Goal: Task Accomplishment & Management: Contribute content

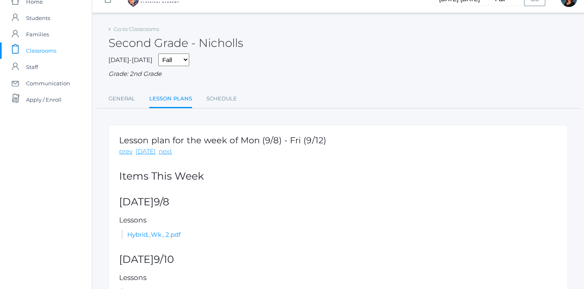
scroll to position [16, 0]
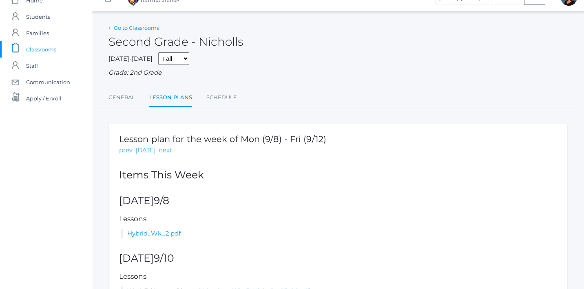
click at [122, 26] on link "Go to Classrooms" at bounding box center [136, 27] width 45 height 7
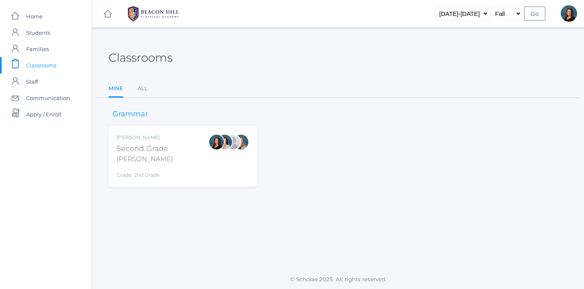
click at [138, 157] on div "Balli" at bounding box center [145, 159] width 56 height 10
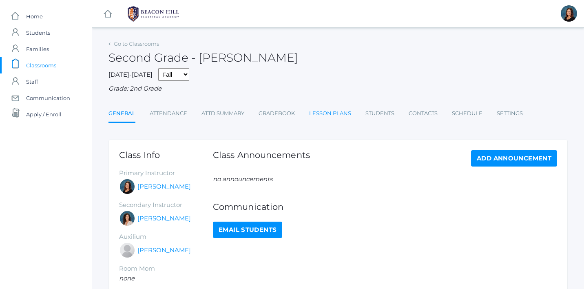
click at [337, 113] on link "Lesson Plans" at bounding box center [330, 113] width 42 height 16
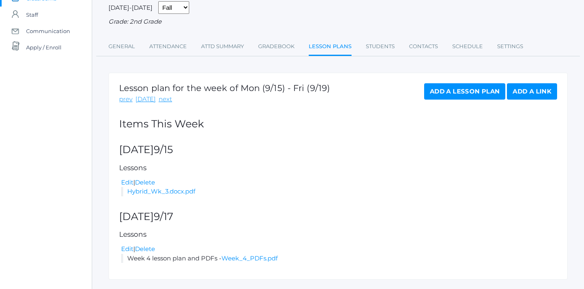
scroll to position [87, 0]
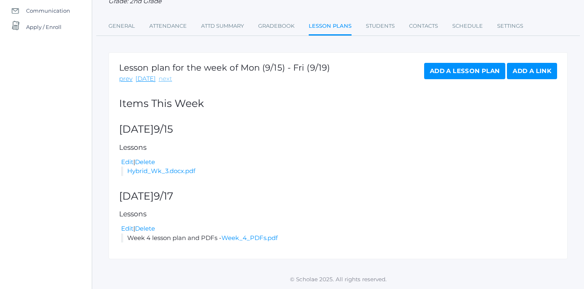
click at [164, 81] on link "next" at bounding box center [165, 78] width 13 height 9
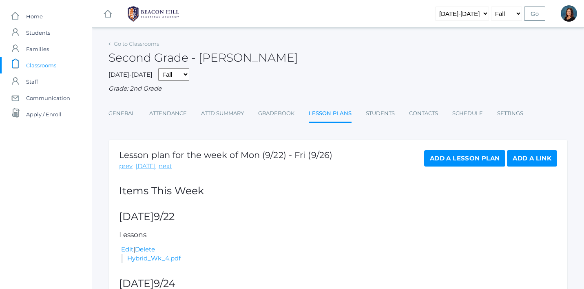
scroll to position [87, 0]
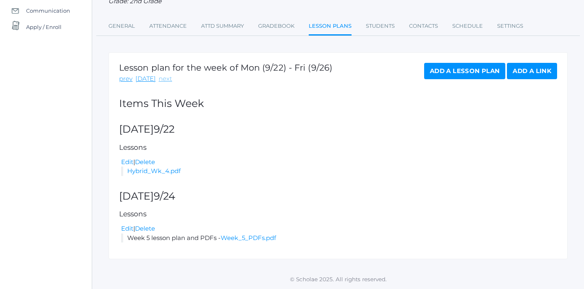
click at [160, 77] on link "next" at bounding box center [165, 78] width 13 height 9
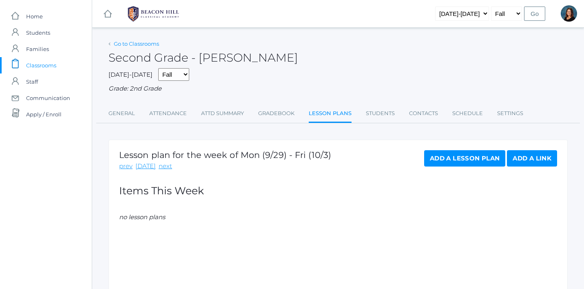
click at [131, 46] on link "Go to Classrooms" at bounding box center [136, 43] width 45 height 7
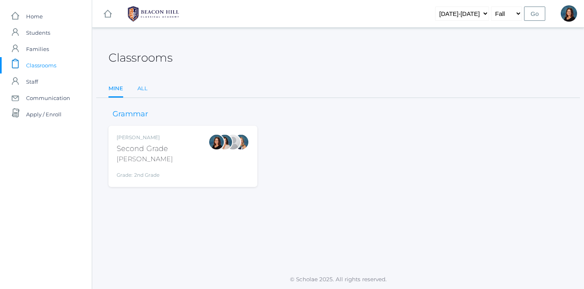
click at [146, 90] on link "All" at bounding box center [142, 88] width 10 height 16
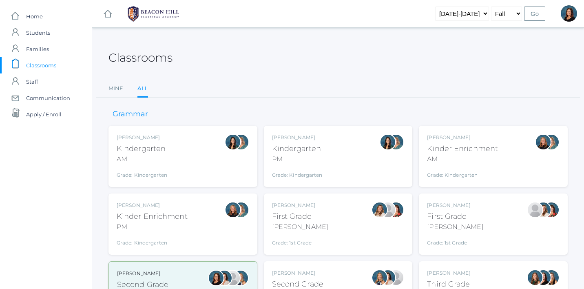
click at [302, 281] on div "Second Grade" at bounding box center [297, 284] width 51 height 11
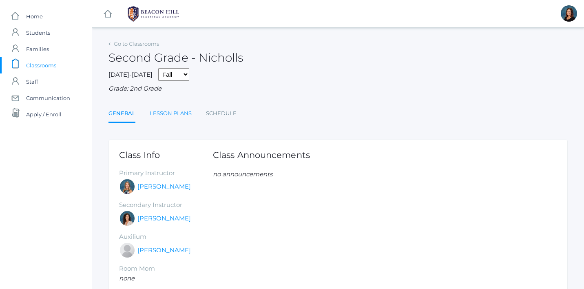
click at [174, 113] on link "Lesson Plans" at bounding box center [171, 113] width 42 height 16
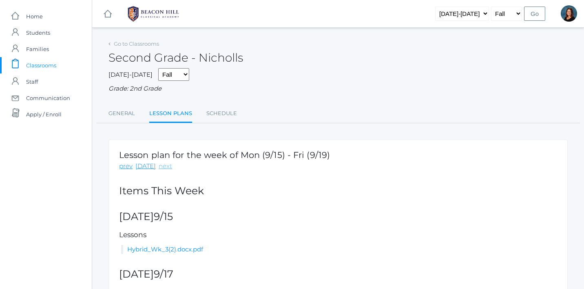
click at [164, 170] on link "next" at bounding box center [165, 166] width 13 height 9
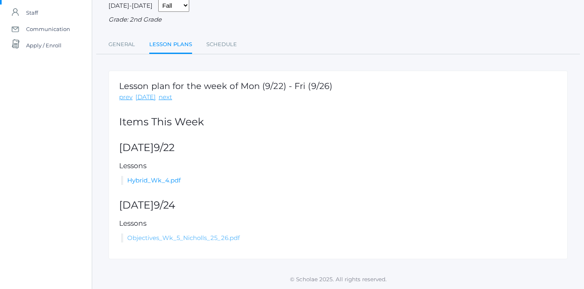
click at [159, 236] on link "Objectives_Wk_5_Nicholls_25_26.pdf" at bounding box center [183, 238] width 113 height 8
click at [0, 0] on div "icons/ui/navigation/home Created with Sketch. Home icons/user/plain Created wit…" at bounding box center [292, 110] width 584 height 358
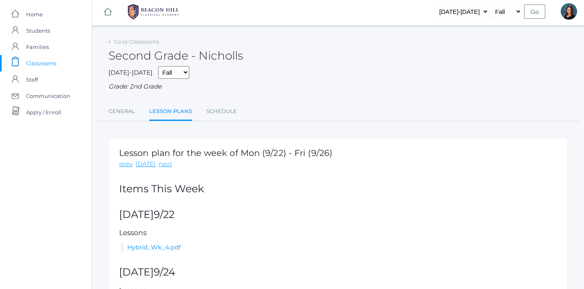
scroll to position [2, 0]
click at [215, 56] on h2 "Second Grade - Nicholls" at bounding box center [175, 56] width 135 height 13
click at [155, 41] on link "Go to Classrooms" at bounding box center [136, 42] width 45 height 7
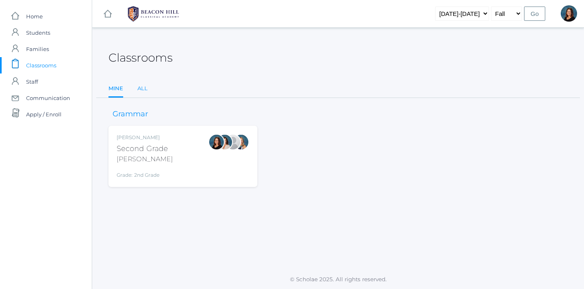
click at [141, 86] on link "All" at bounding box center [142, 88] width 10 height 16
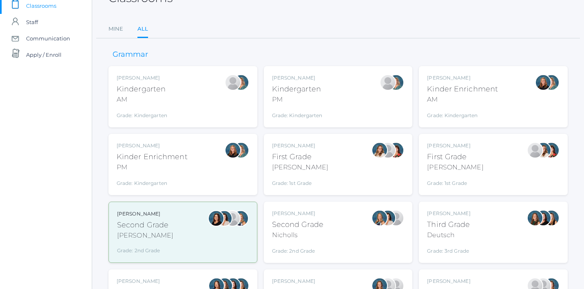
scroll to position [60, 0]
click at [151, 230] on div "Balli" at bounding box center [145, 235] width 56 height 10
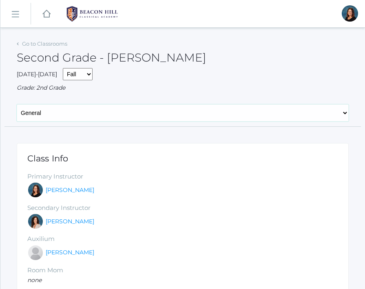
click at [179, 117] on select "General Attendance Attd Summary Gradebook Lesson Plans Students Contacts Schedu…" at bounding box center [183, 112] width 332 height 17
select select "/classrooms/1958/lesson_plans?term=1"
click at [17, 104] on select "General Attendance Attd Summary Gradebook Lesson Plans Students Contacts Schedu…" at bounding box center [183, 112] width 332 height 17
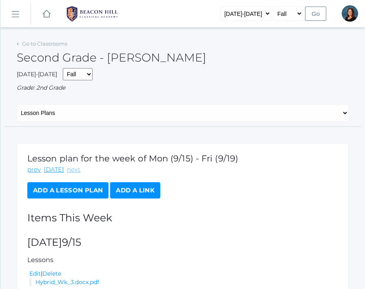
click at [69, 168] on link "next" at bounding box center [73, 169] width 13 height 9
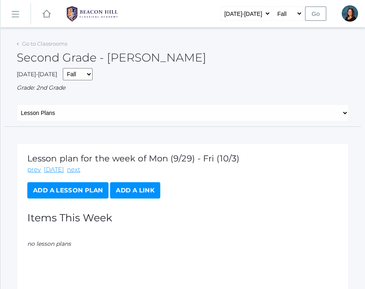
scroll to position [45, 0]
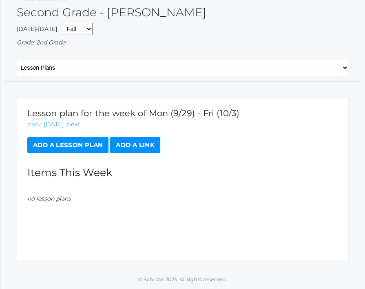
click at [33, 127] on link "prev" at bounding box center [33, 124] width 13 height 9
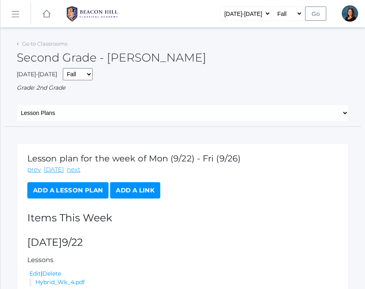
scroll to position [106, 0]
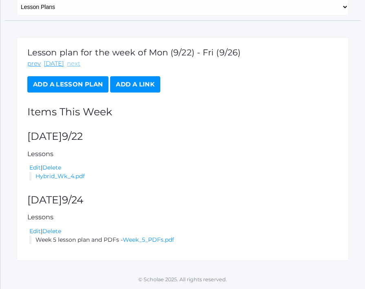
click at [71, 65] on link "next" at bounding box center [73, 63] width 13 height 9
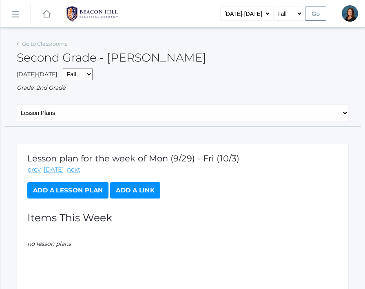
click at [60, 187] on link "Add a Lesson Plan" at bounding box center [67, 190] width 81 height 16
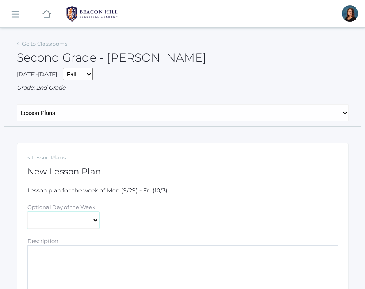
click at [65, 214] on select "Monday Tuesday Wednesday Thursday Friday" at bounding box center [63, 220] width 72 height 17
select select "2025-10-01"
click at [27, 212] on select "Monday Tuesday Wednesday Thursday Friday" at bounding box center [63, 220] width 72 height 17
click at [71, 260] on textarea "Description" at bounding box center [182, 270] width 311 height 49
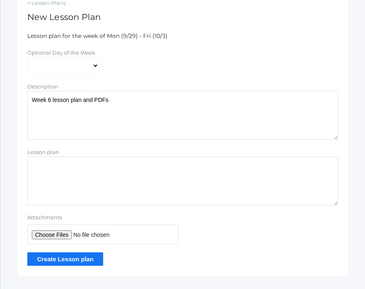
scroll to position [158, 0]
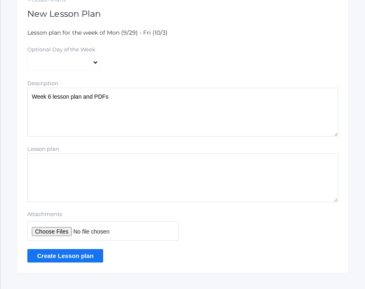
type textarea "Week 6 lesson plan and PDFs"
click at [40, 233] on input "Attachments" at bounding box center [102, 231] width 151 height 20
type input "C:\fakepath\Week 6 PDFs.pdf"
click at [79, 254] on input "Create Lesson plan" at bounding box center [65, 255] width 76 height 13
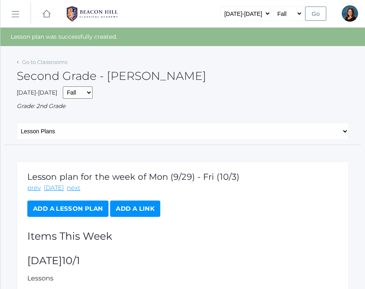
click at [73, 258] on h2 "[DATE]" at bounding box center [182, 260] width 311 height 11
